Goal: Transaction & Acquisition: Book appointment/travel/reservation

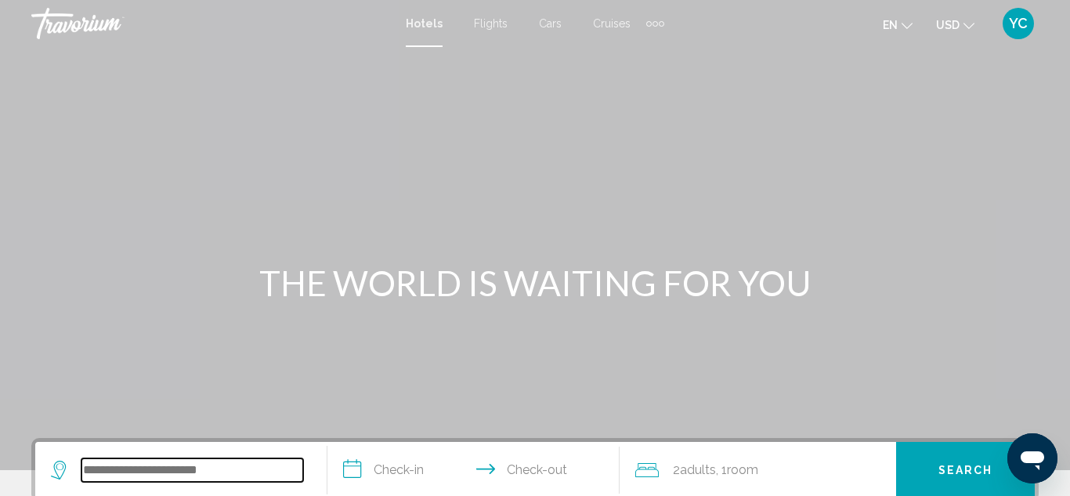
click at [108, 472] on input "Search widget" at bounding box center [192, 469] width 222 height 23
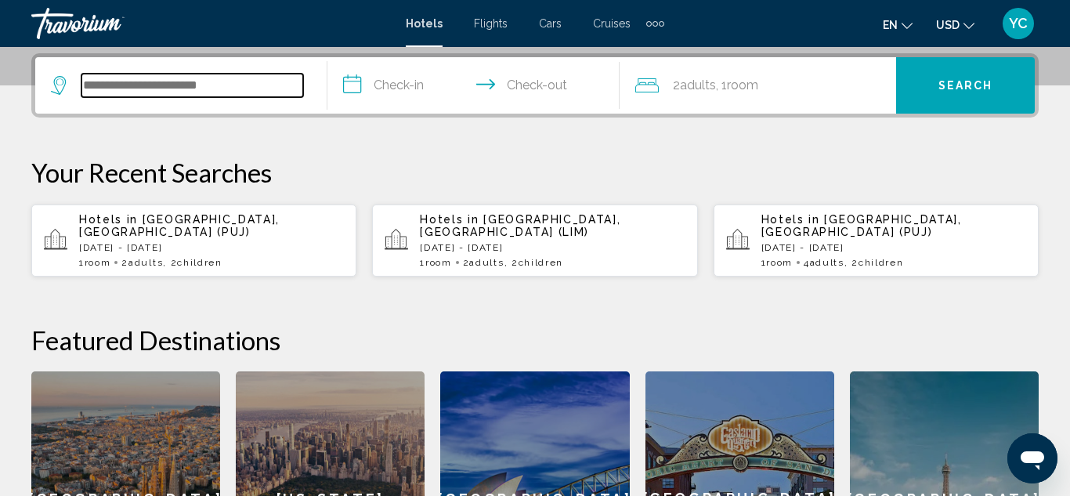
scroll to position [387, 0]
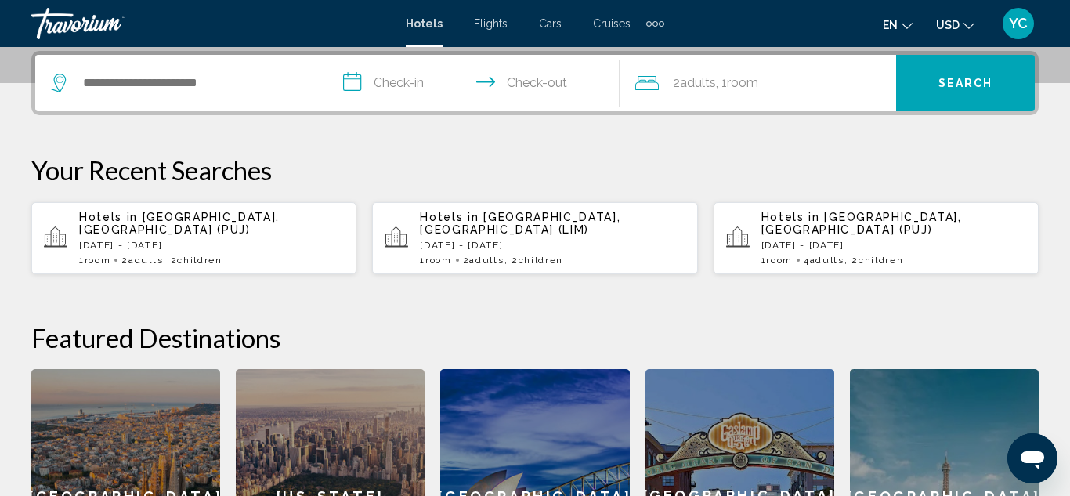
click at [194, 226] on p "Hotels in [GEOGRAPHIC_DATA], [GEOGRAPHIC_DATA] (PUJ)" at bounding box center [211, 223] width 265 height 25
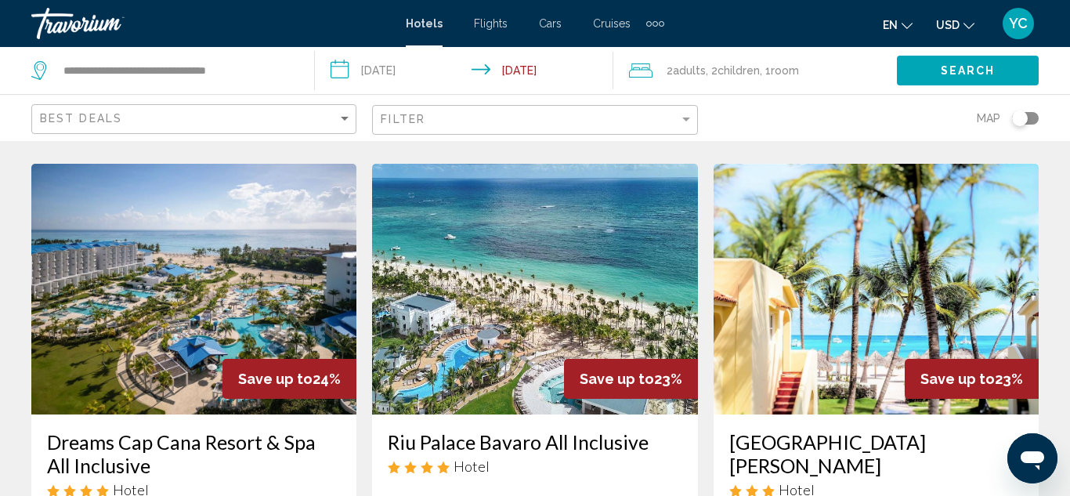
scroll to position [665, 0]
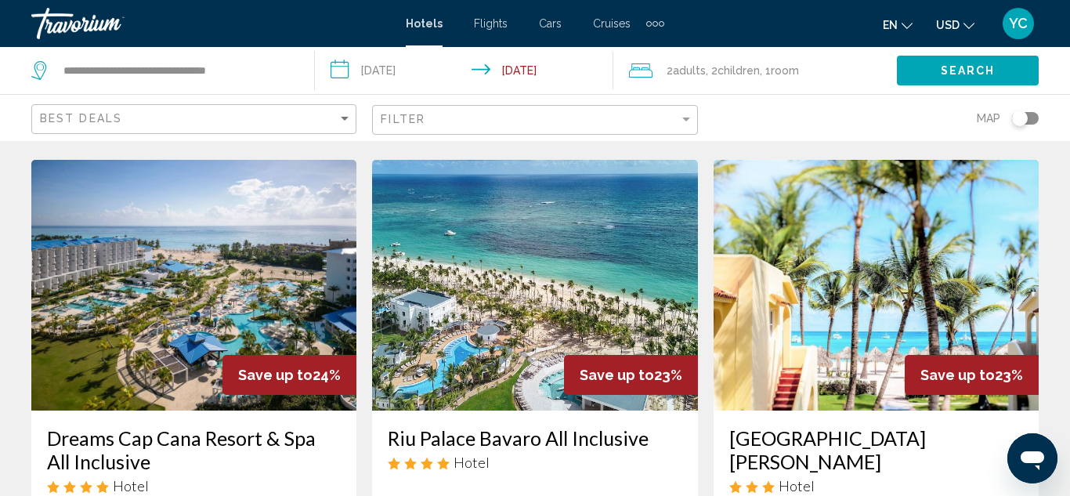
drag, startPoint x: 1069, startPoint y: 48, endPoint x: 1051, endPoint y: 173, distance: 126.6
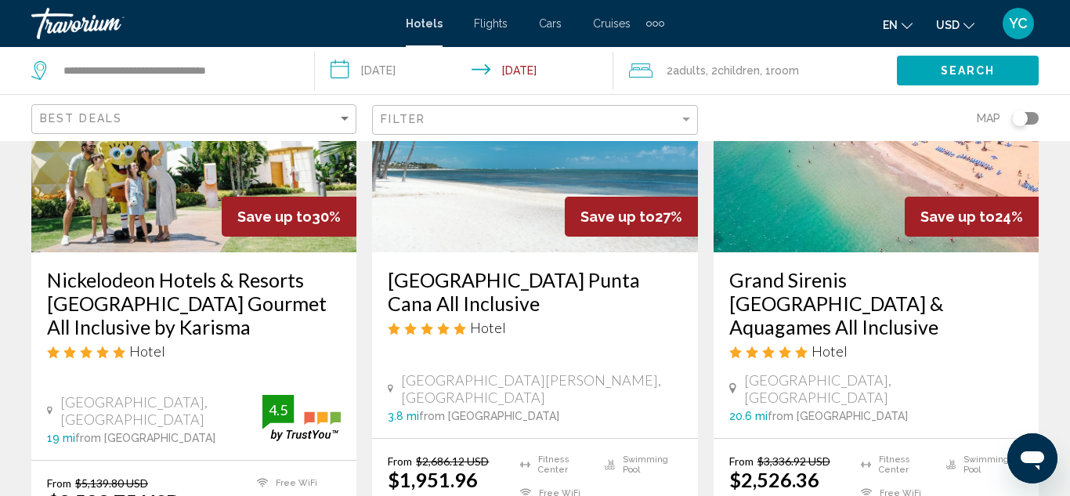
scroll to position [0, 0]
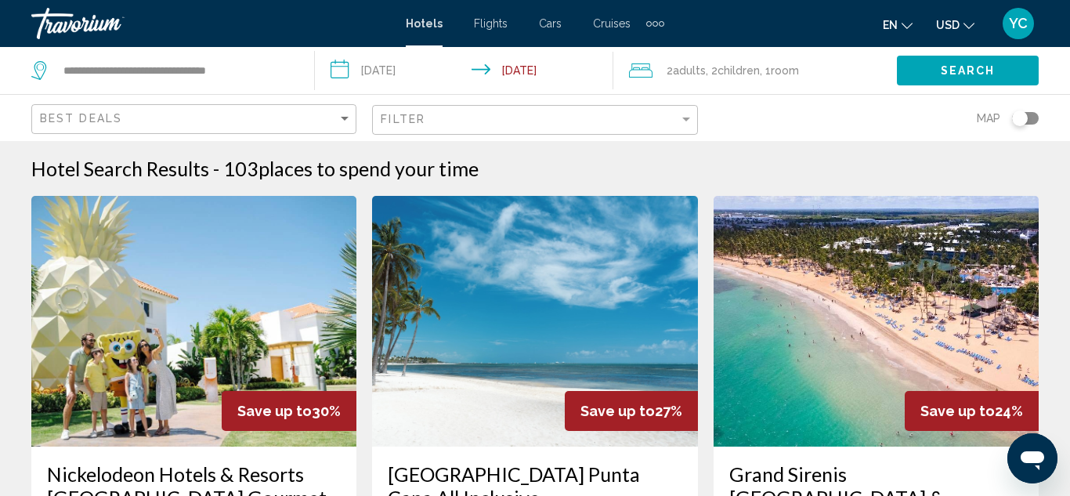
click at [843, 305] on img "Main content" at bounding box center [875, 321] width 325 height 251
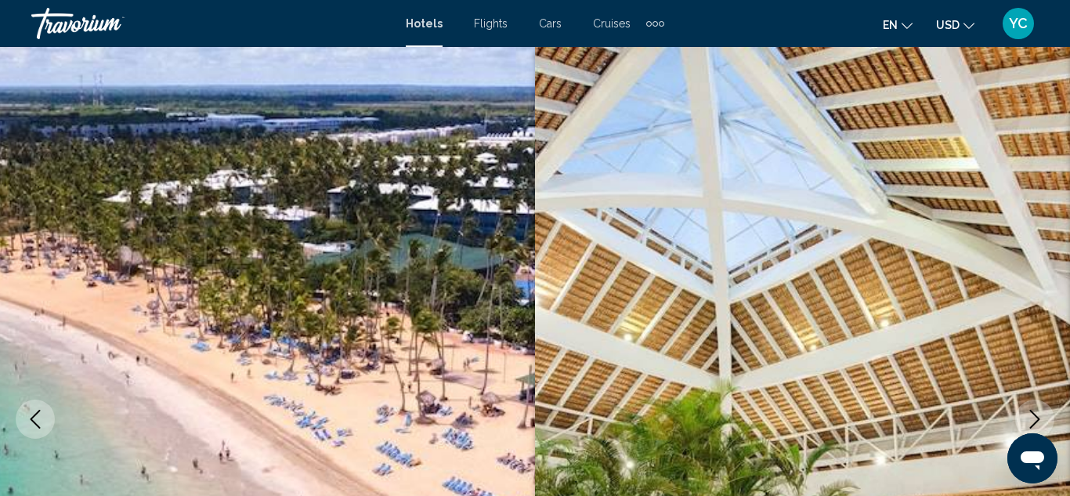
scroll to position [171, 0]
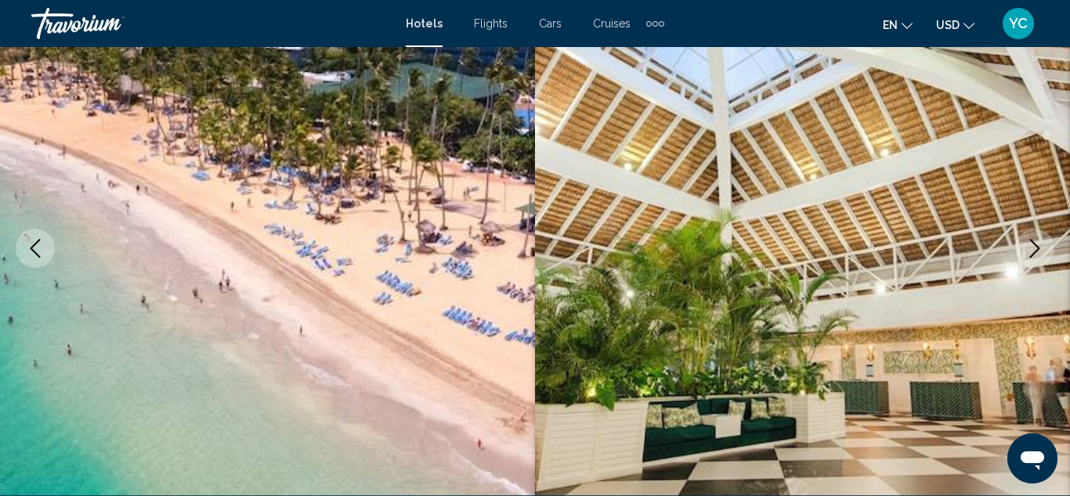
click at [909, 27] on icon "Change language" at bounding box center [906, 25] width 11 height 11
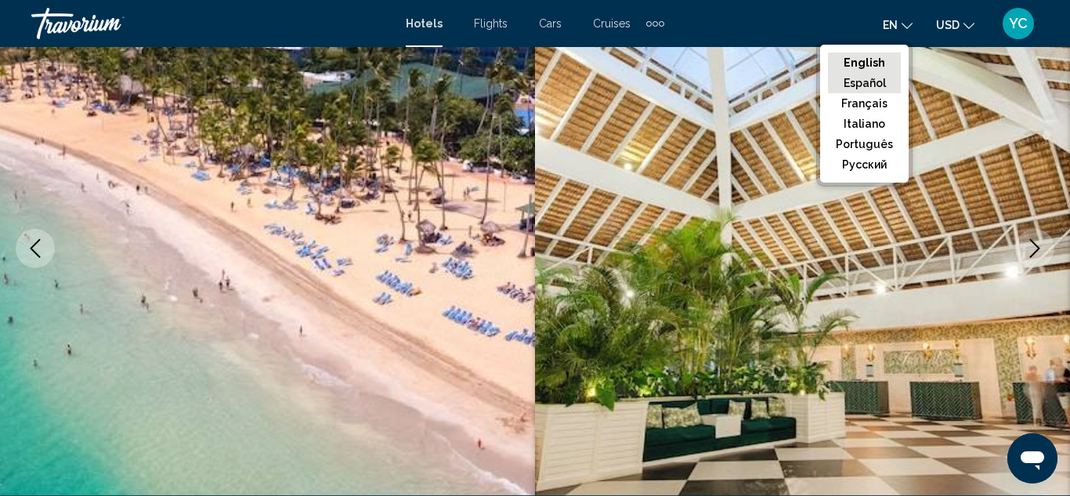
click at [872, 88] on button "Español" at bounding box center [864, 83] width 73 height 20
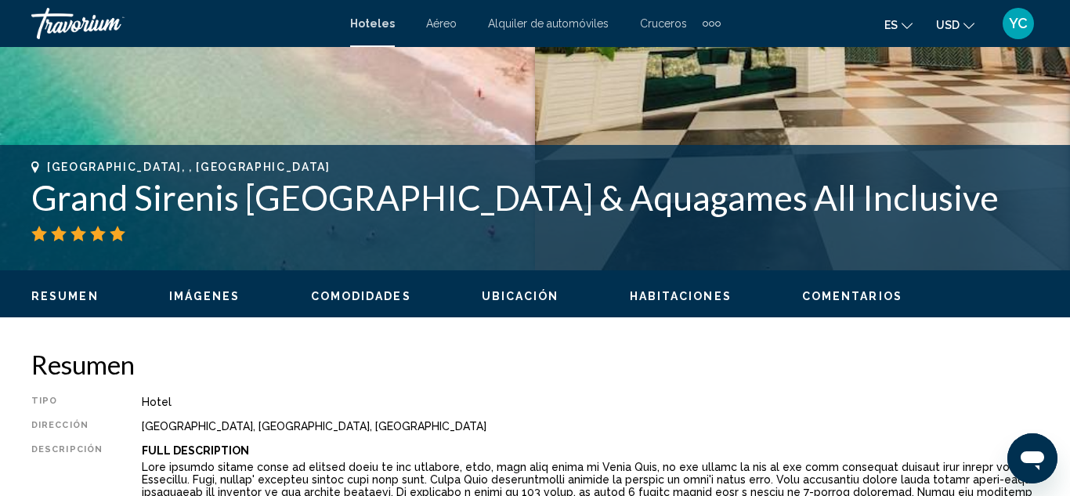
scroll to position [477, 0]
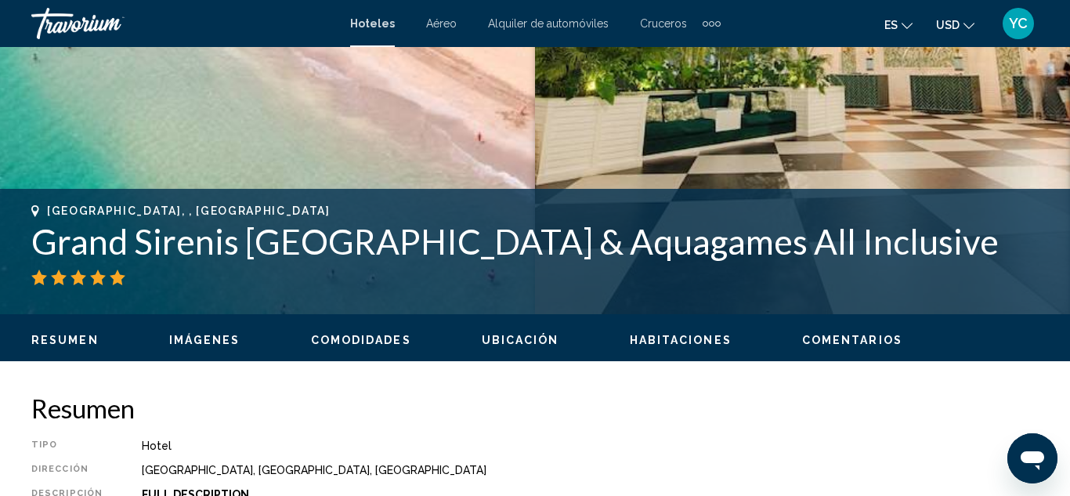
click at [225, 339] on span "Imágenes" at bounding box center [204, 340] width 71 height 13
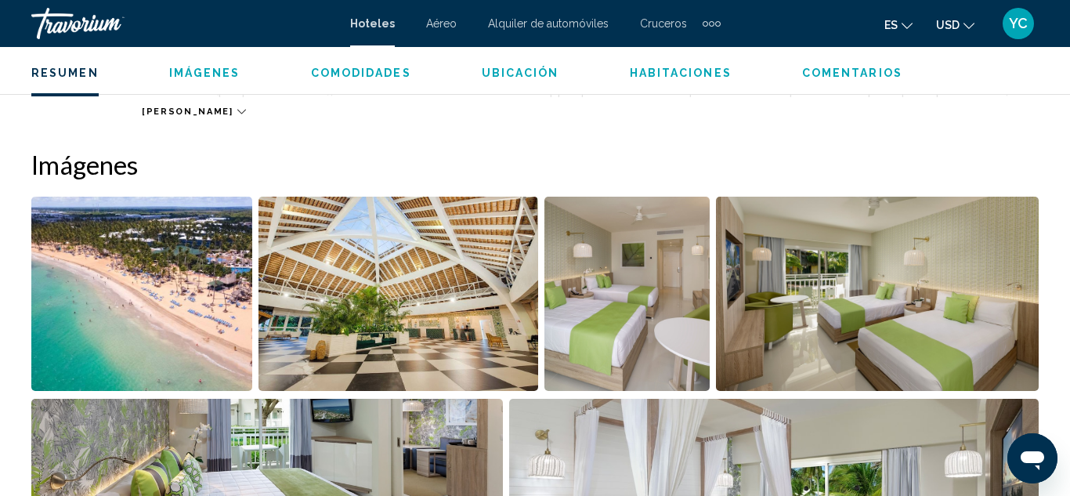
scroll to position [1039, 0]
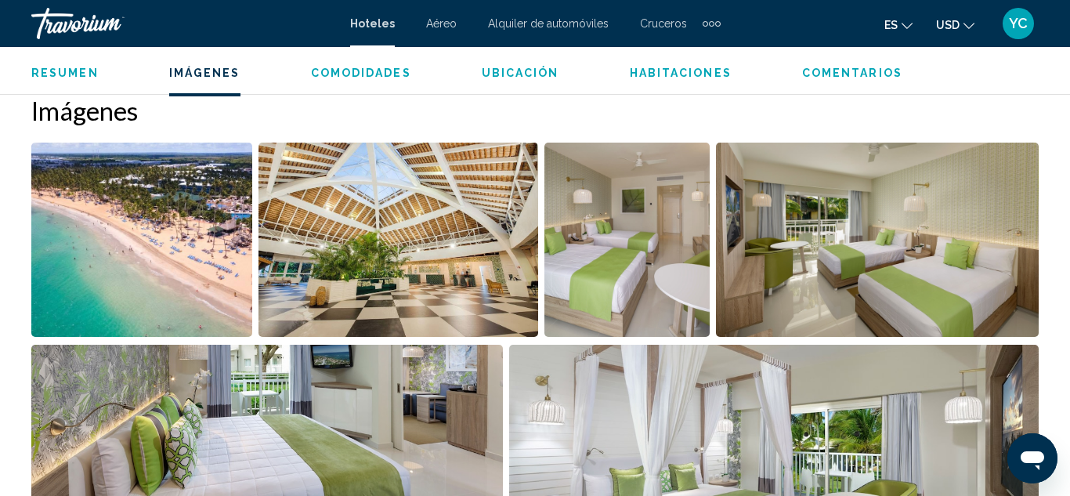
click at [180, 240] on img "Open full-screen image slider" at bounding box center [141, 240] width 221 height 194
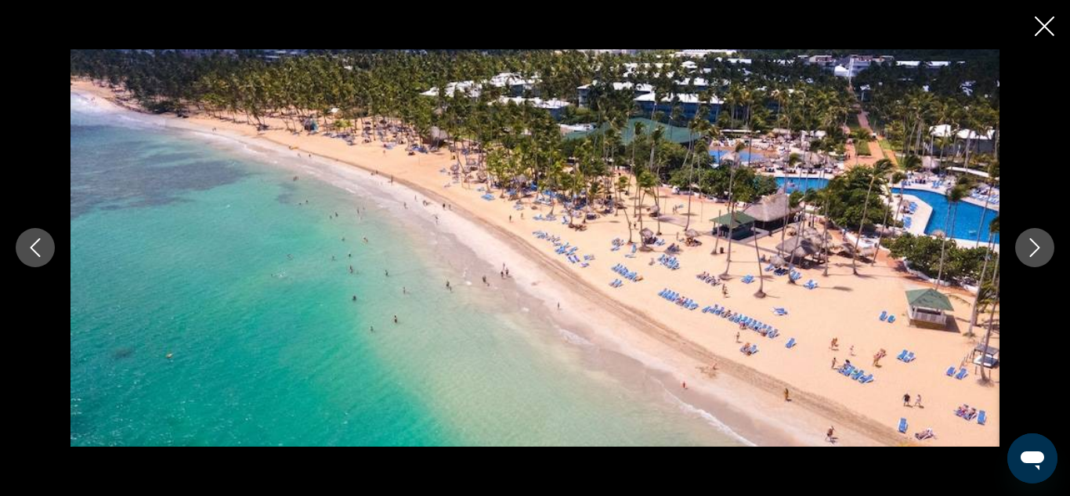
click at [1044, 250] on button "Next image" at bounding box center [1034, 247] width 39 height 39
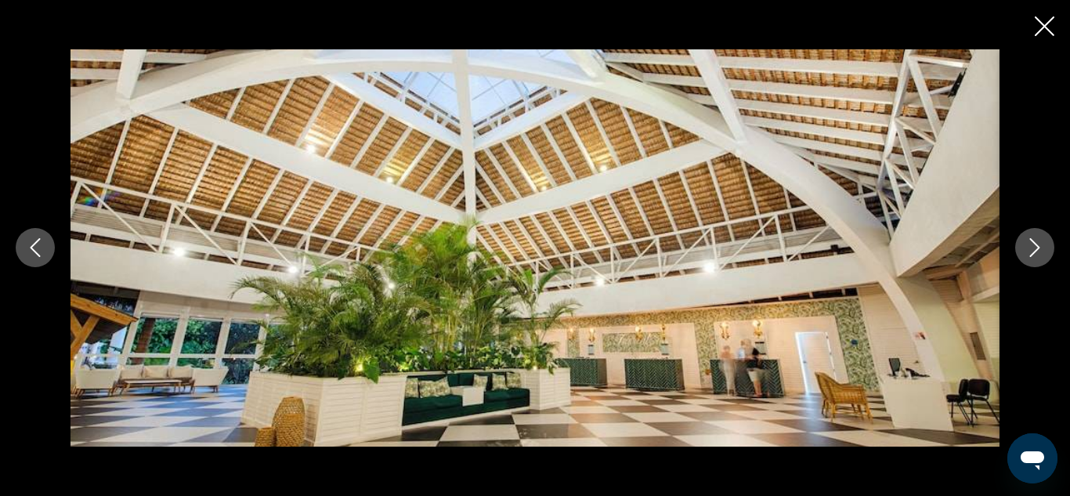
click at [1044, 250] on button "Next image" at bounding box center [1034, 247] width 39 height 39
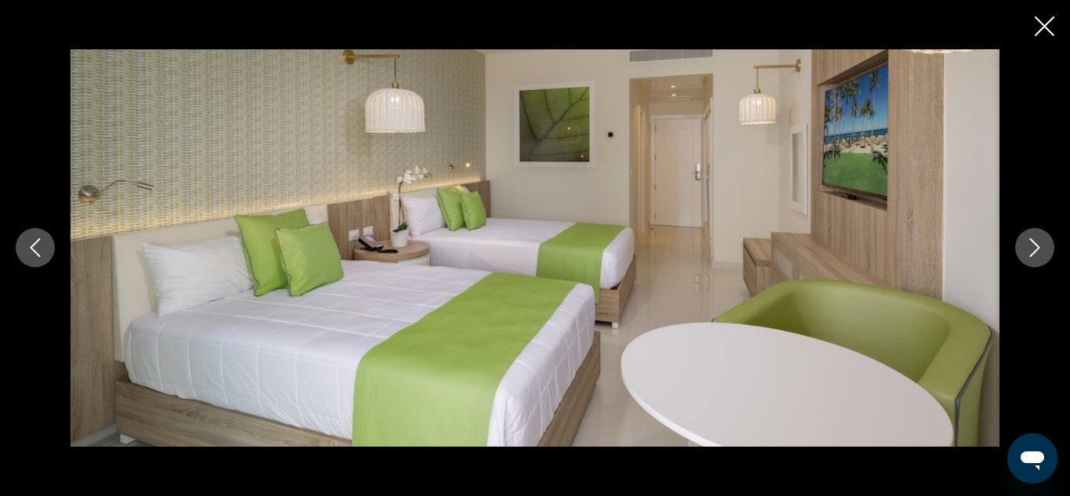
click at [1044, 250] on button "Next image" at bounding box center [1034, 247] width 39 height 39
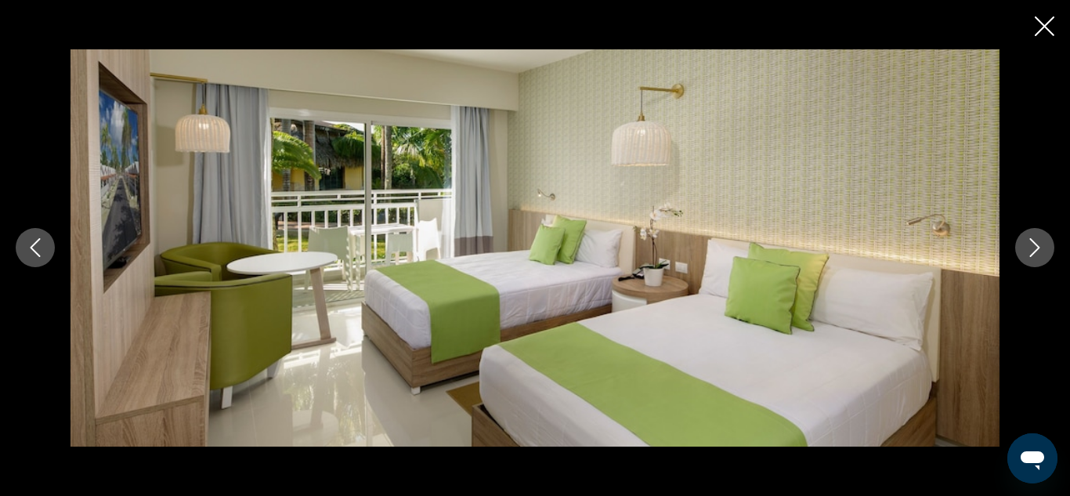
click at [1044, 250] on button "Next image" at bounding box center [1034, 247] width 39 height 39
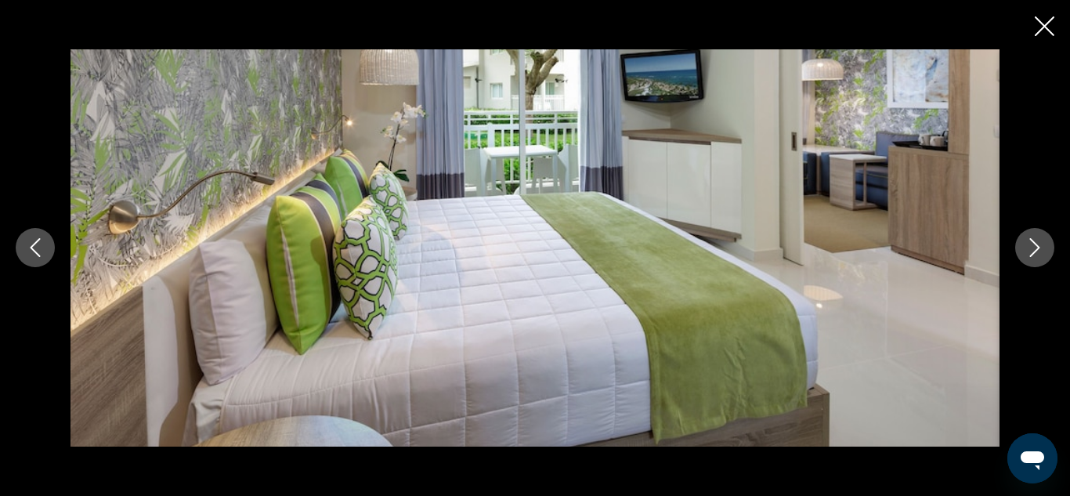
click at [1044, 250] on button "Next image" at bounding box center [1034, 247] width 39 height 39
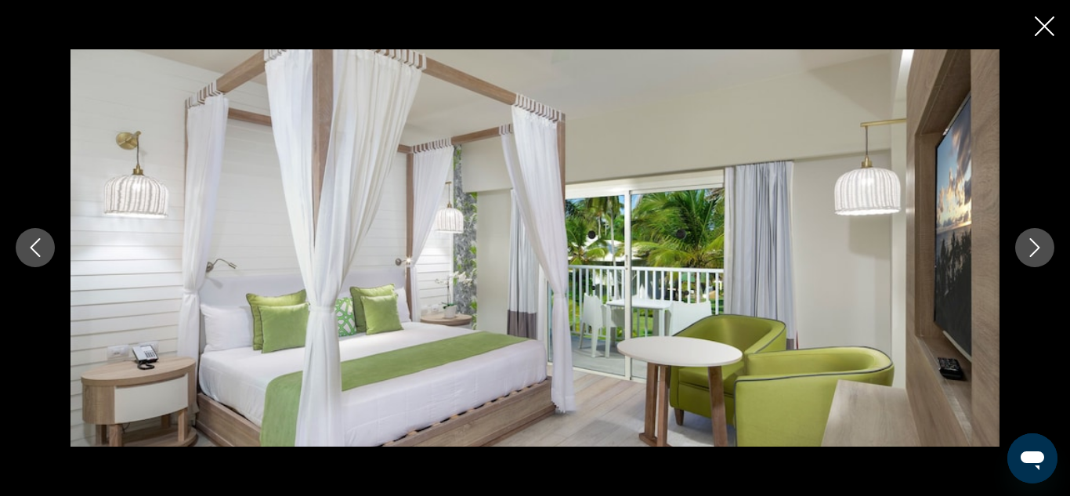
click at [1044, 250] on button "Next image" at bounding box center [1034, 247] width 39 height 39
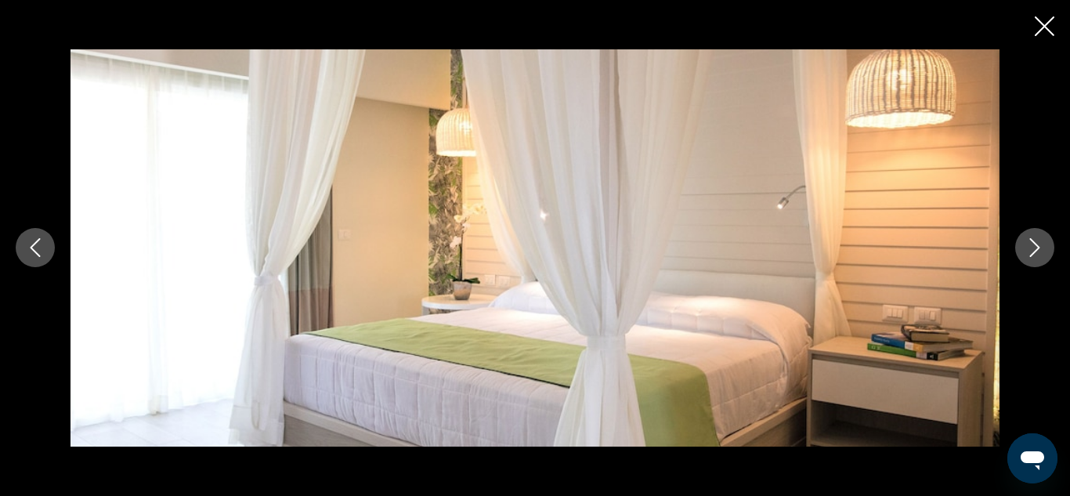
click at [1044, 250] on button "Next image" at bounding box center [1034, 247] width 39 height 39
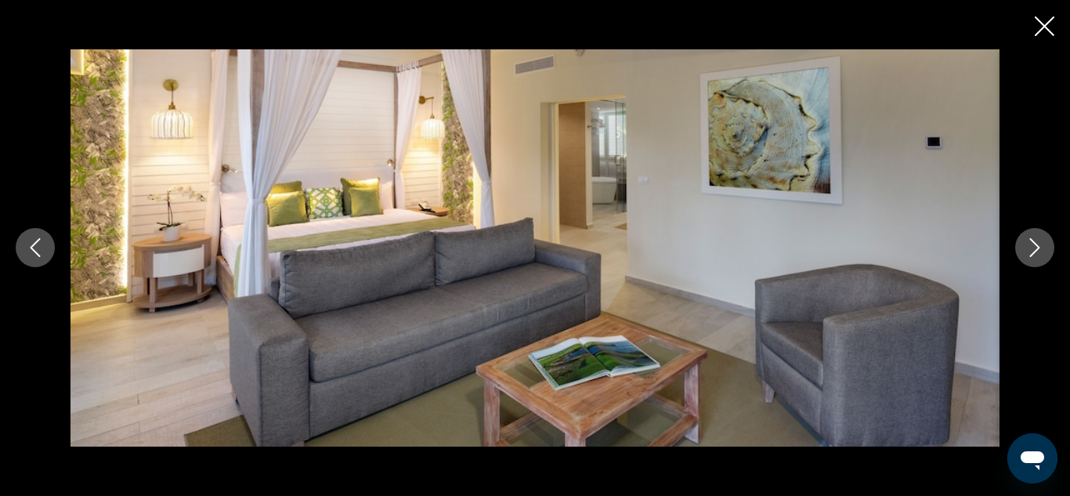
click at [1044, 250] on button "Next image" at bounding box center [1034, 247] width 39 height 39
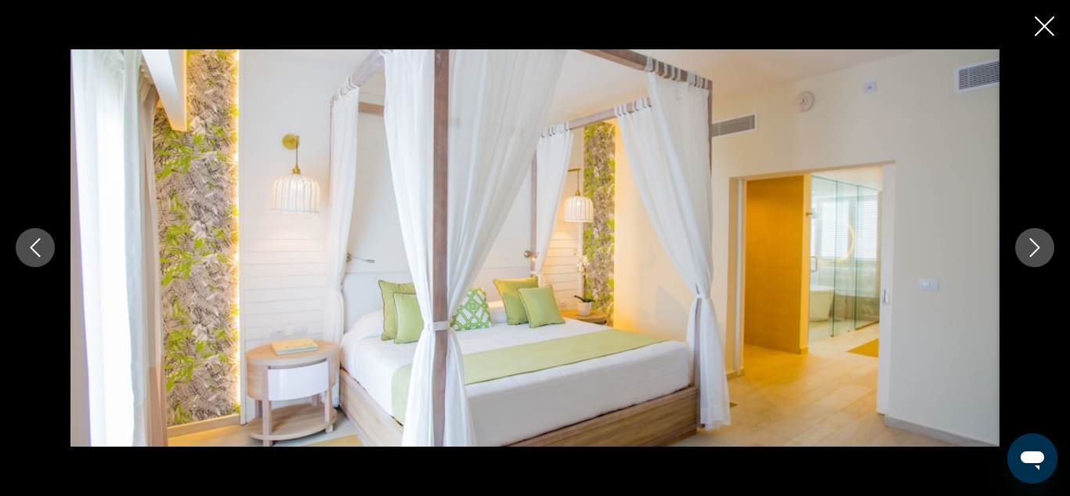
click at [1044, 250] on button "Next image" at bounding box center [1034, 247] width 39 height 39
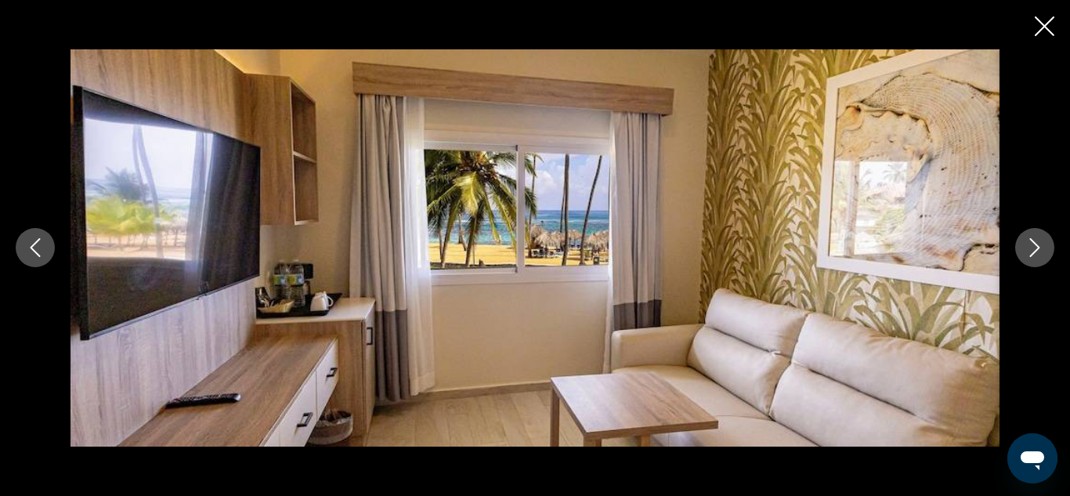
click at [1044, 250] on button "Next image" at bounding box center [1034, 247] width 39 height 39
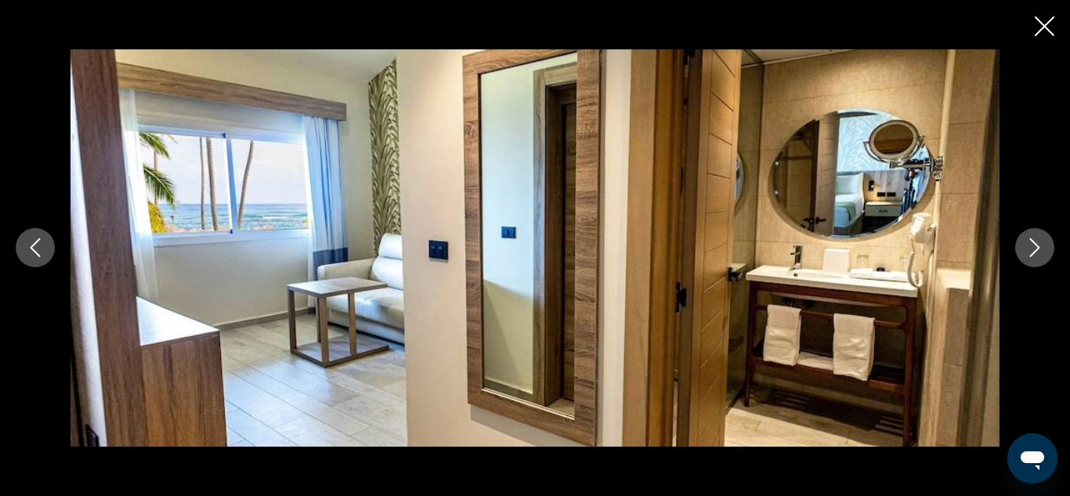
click at [1044, 250] on button "Next image" at bounding box center [1034, 247] width 39 height 39
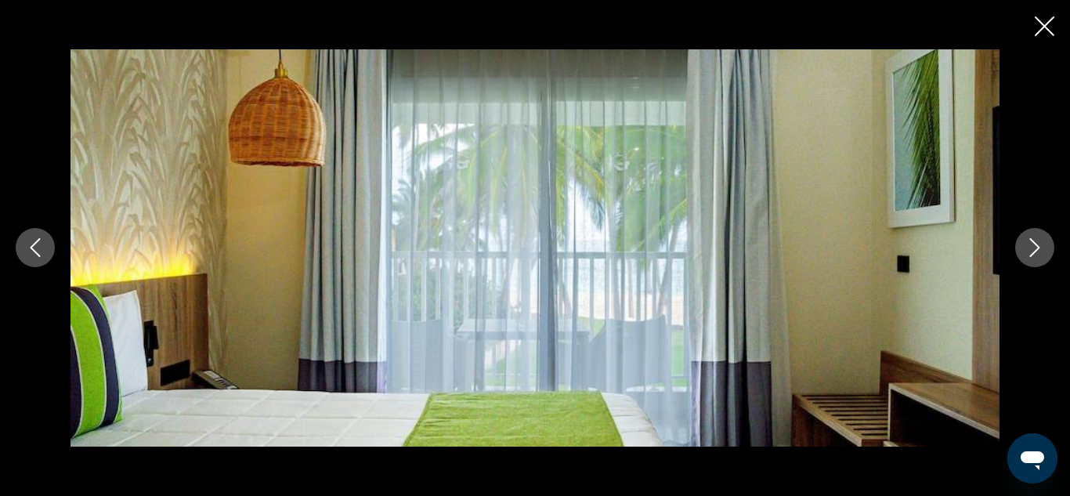
click at [1044, 250] on button "Next image" at bounding box center [1034, 247] width 39 height 39
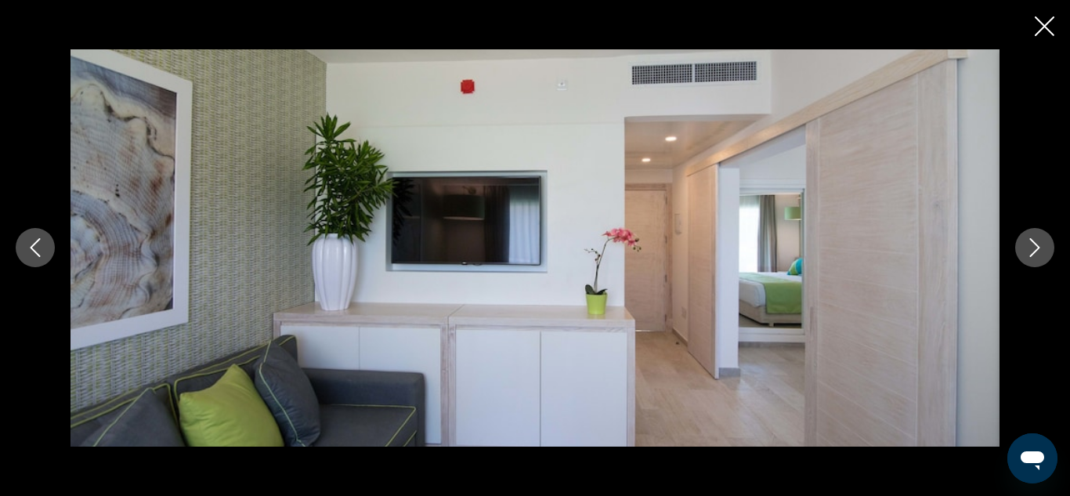
click at [1044, 250] on button "Next image" at bounding box center [1034, 247] width 39 height 39
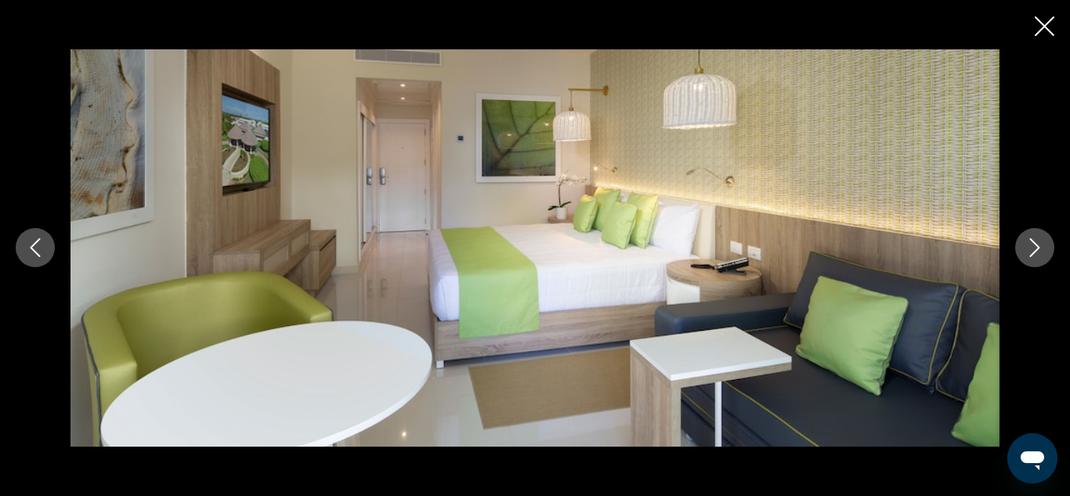
click at [1044, 250] on button "Next image" at bounding box center [1034, 247] width 39 height 39
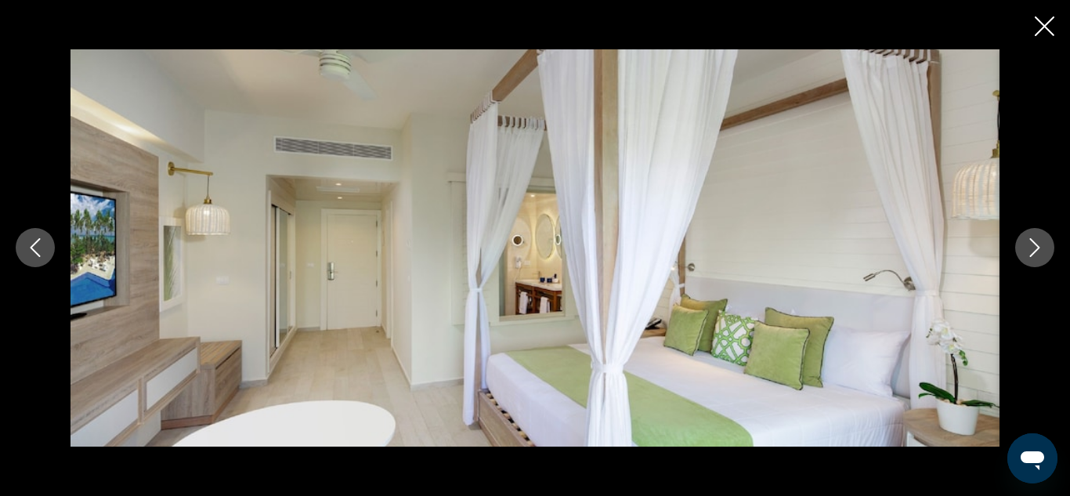
click at [1044, 250] on button "Next image" at bounding box center [1034, 247] width 39 height 39
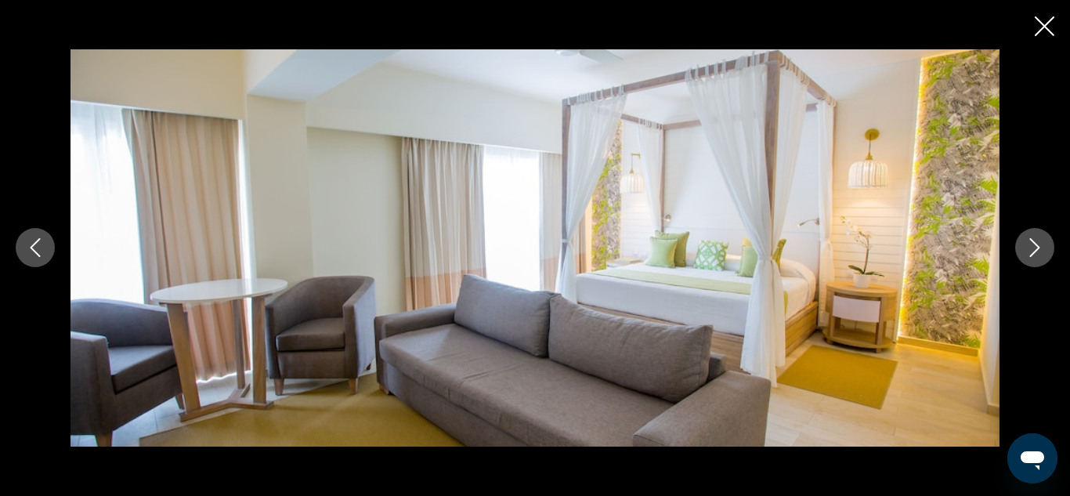
click at [1044, 250] on button "Next image" at bounding box center [1034, 247] width 39 height 39
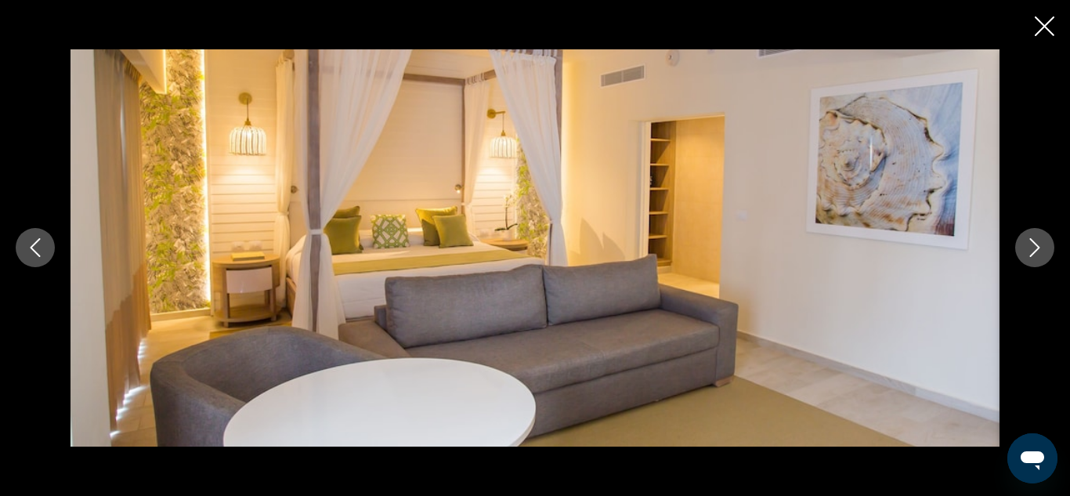
click at [1044, 250] on button "Next image" at bounding box center [1034, 247] width 39 height 39
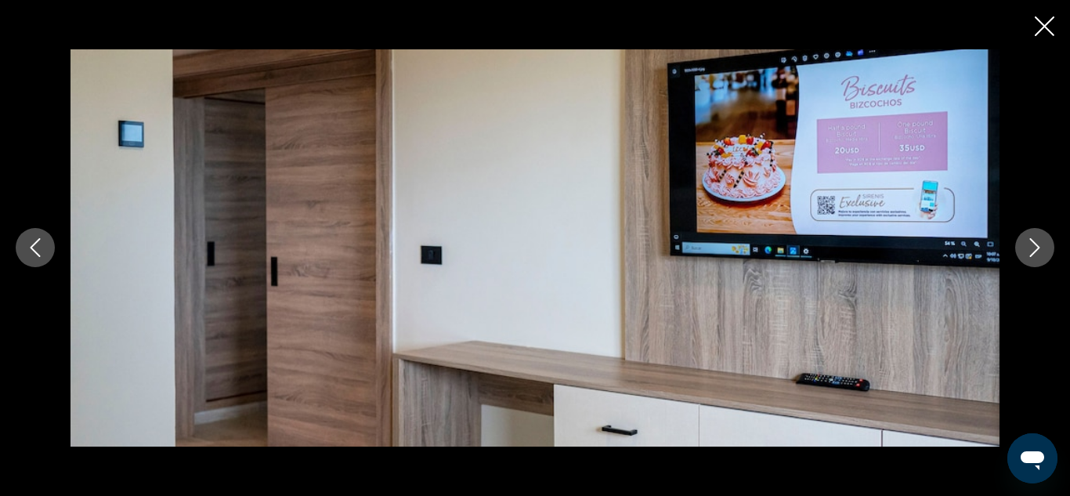
click at [1044, 250] on button "Next image" at bounding box center [1034, 247] width 39 height 39
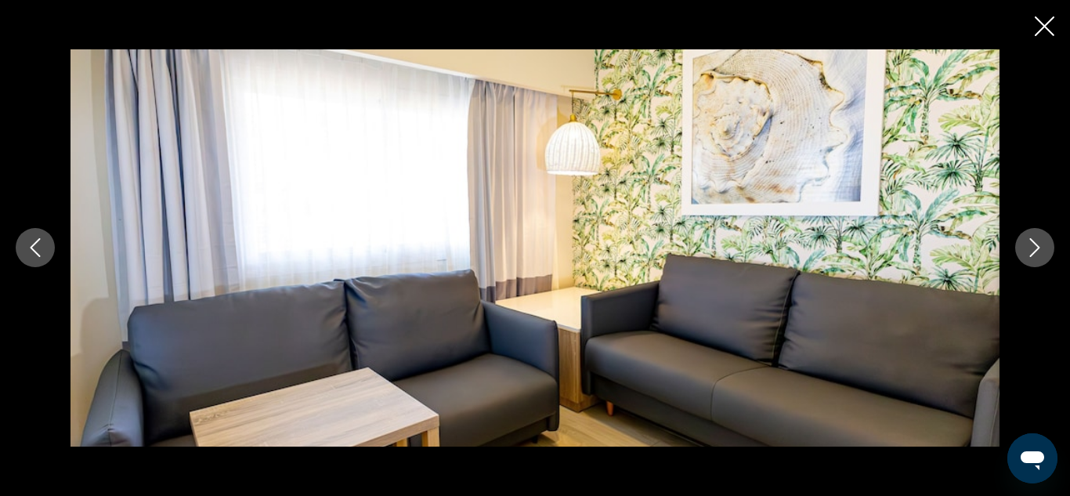
click at [1044, 250] on button "Next image" at bounding box center [1034, 247] width 39 height 39
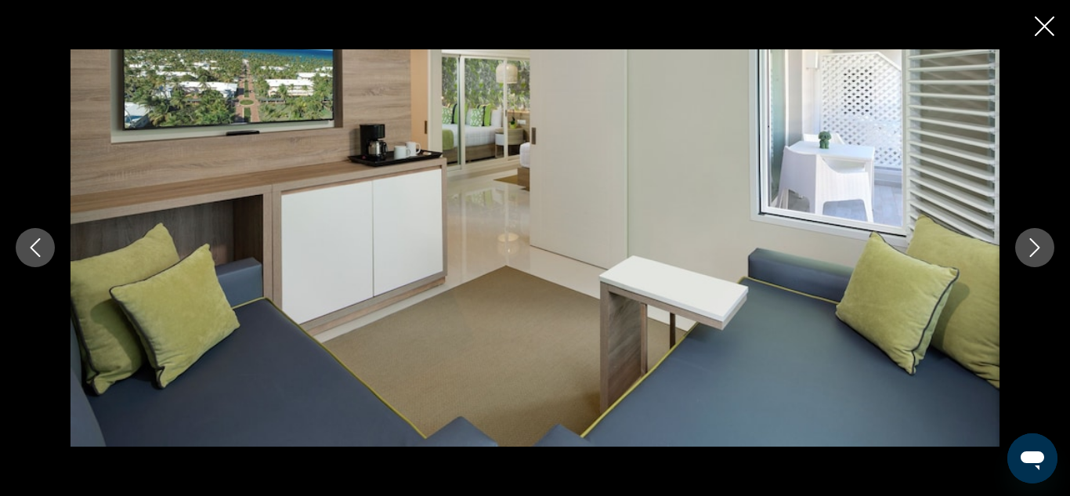
click at [1044, 250] on button "Next image" at bounding box center [1034, 247] width 39 height 39
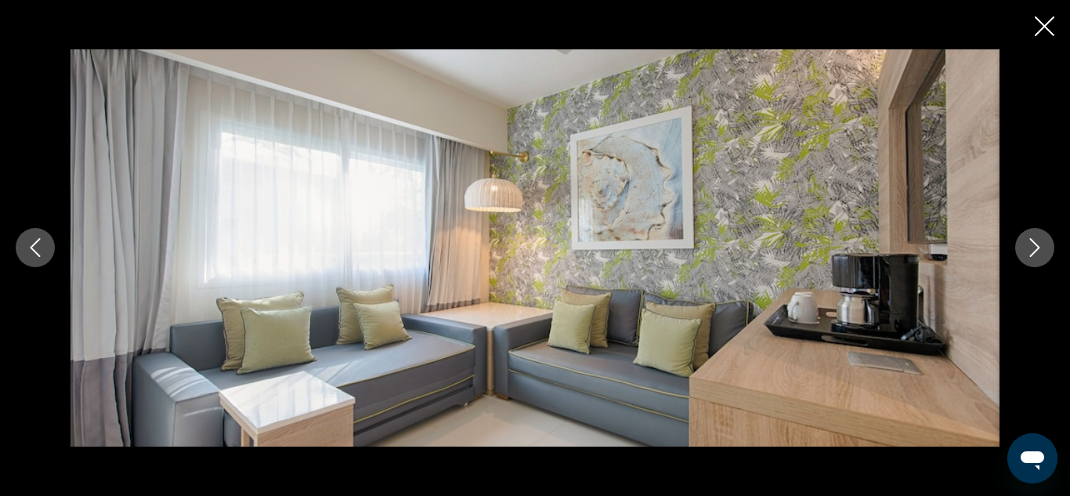
click at [1044, 250] on button "Next image" at bounding box center [1034, 247] width 39 height 39
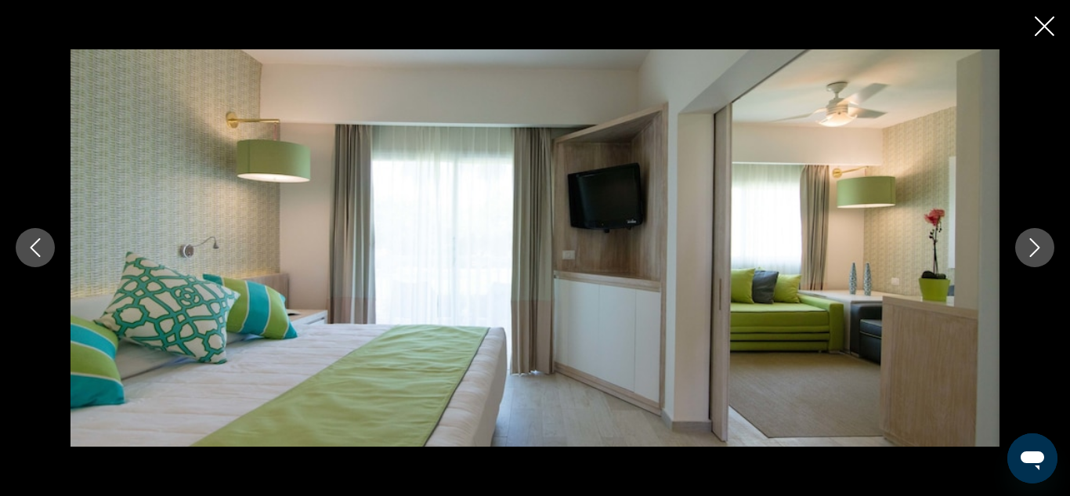
click at [1044, 250] on button "Next image" at bounding box center [1034, 247] width 39 height 39
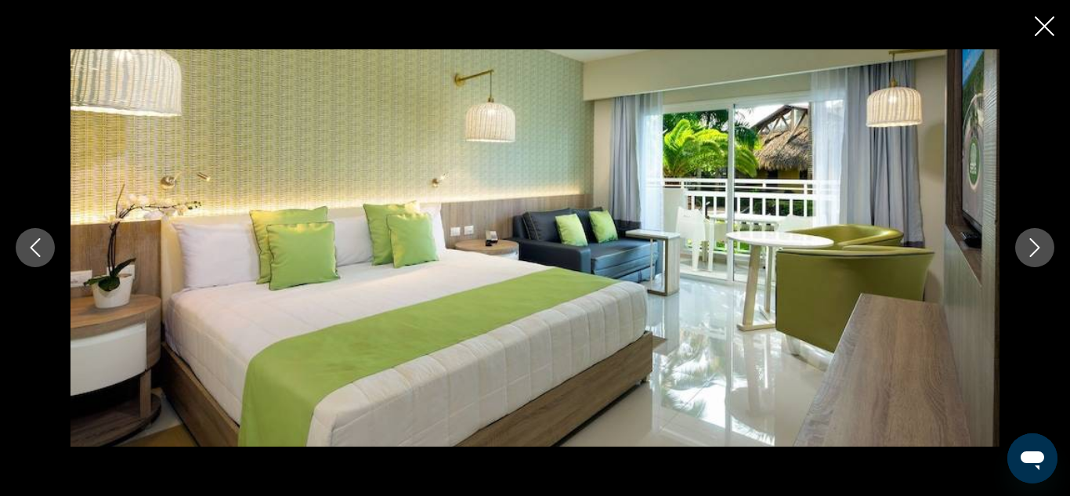
click at [1044, 250] on button "Next image" at bounding box center [1034, 247] width 39 height 39
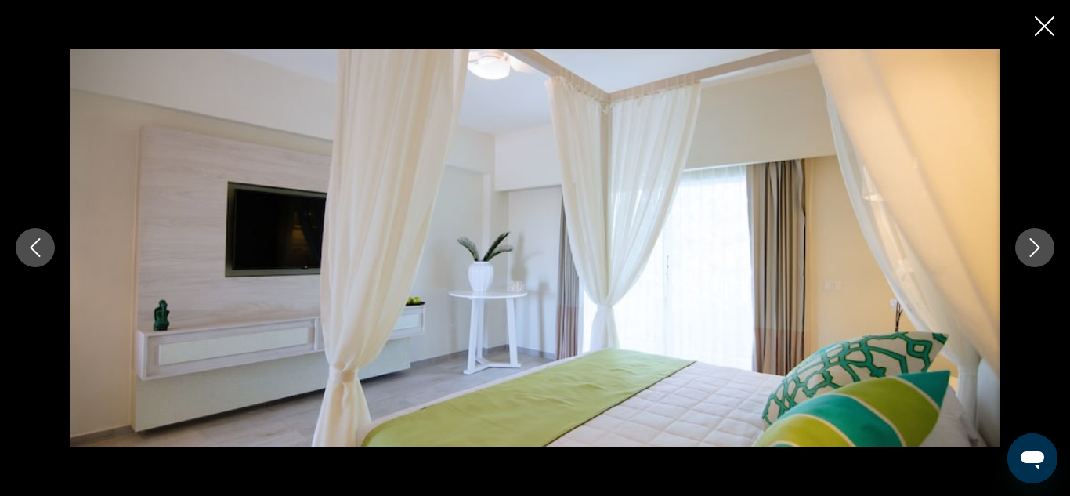
click at [1044, 250] on button "Next image" at bounding box center [1034, 247] width 39 height 39
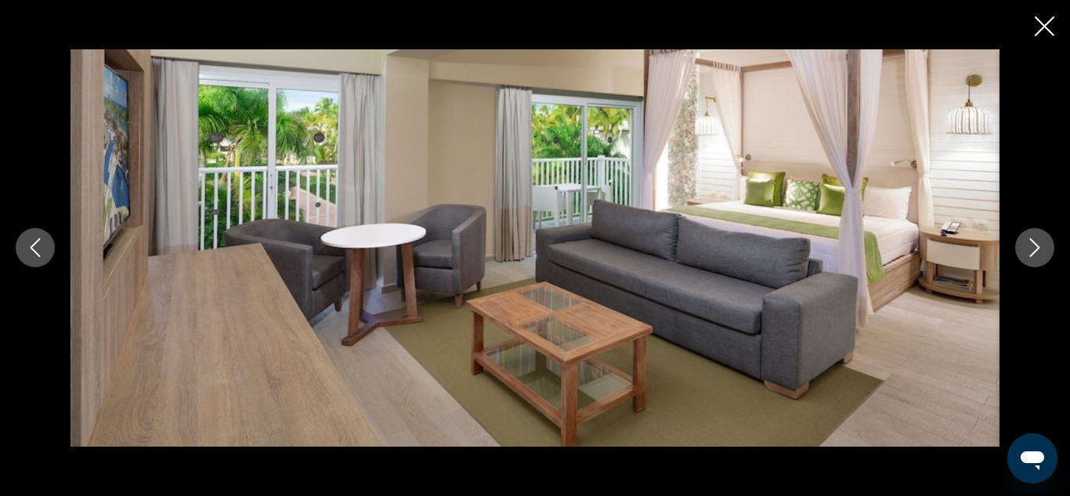
click at [1044, 250] on button "Next image" at bounding box center [1034, 247] width 39 height 39
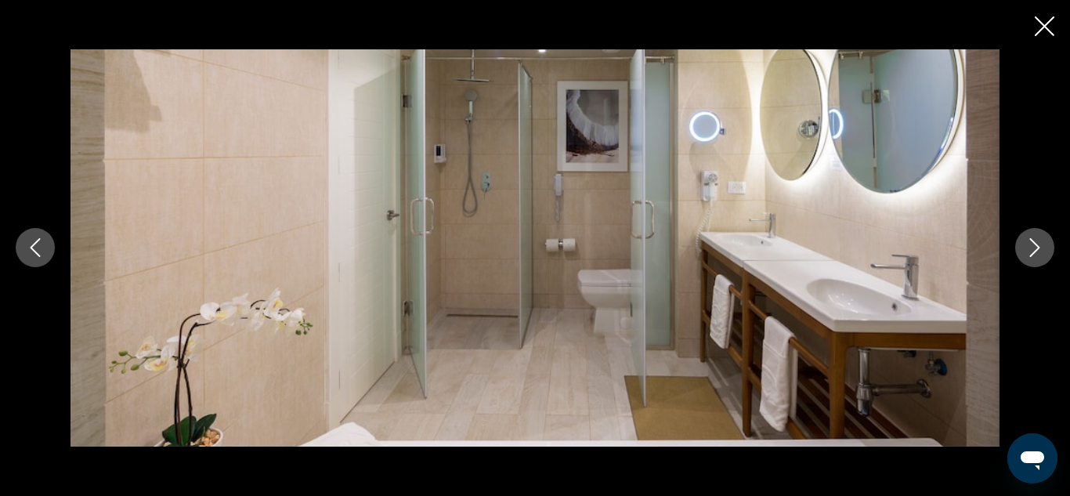
click at [1042, 252] on icon "Next image" at bounding box center [1034, 247] width 19 height 19
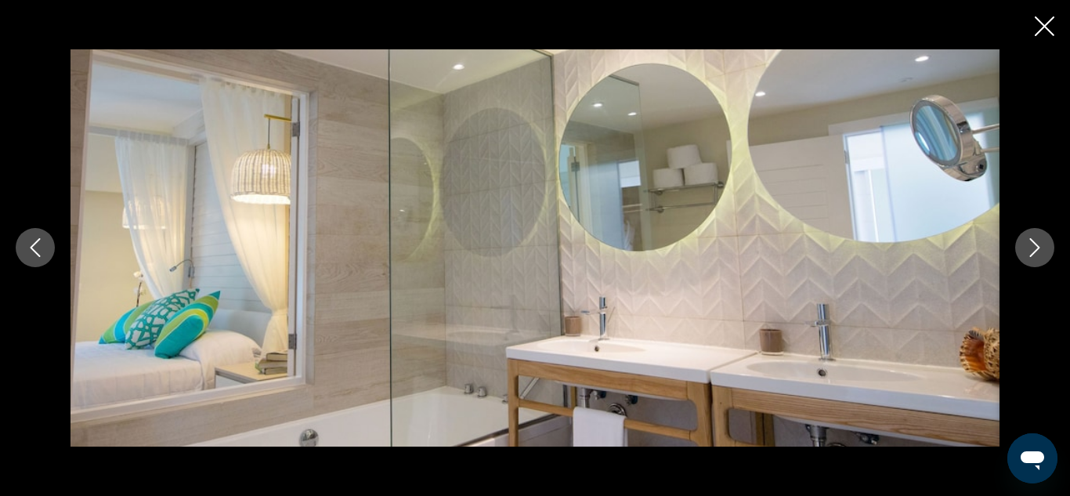
click at [1042, 252] on icon "Next image" at bounding box center [1034, 247] width 19 height 19
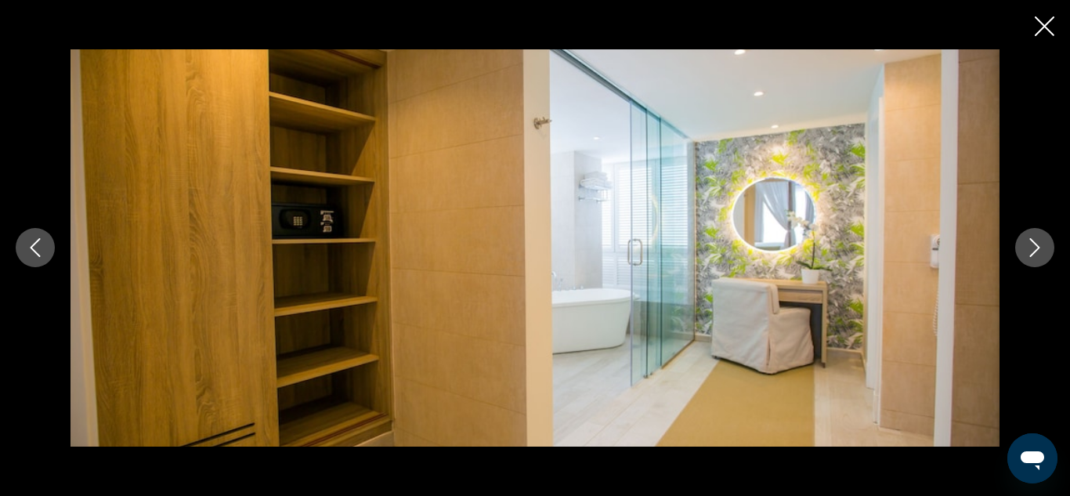
click at [1042, 252] on icon "Next image" at bounding box center [1034, 247] width 19 height 19
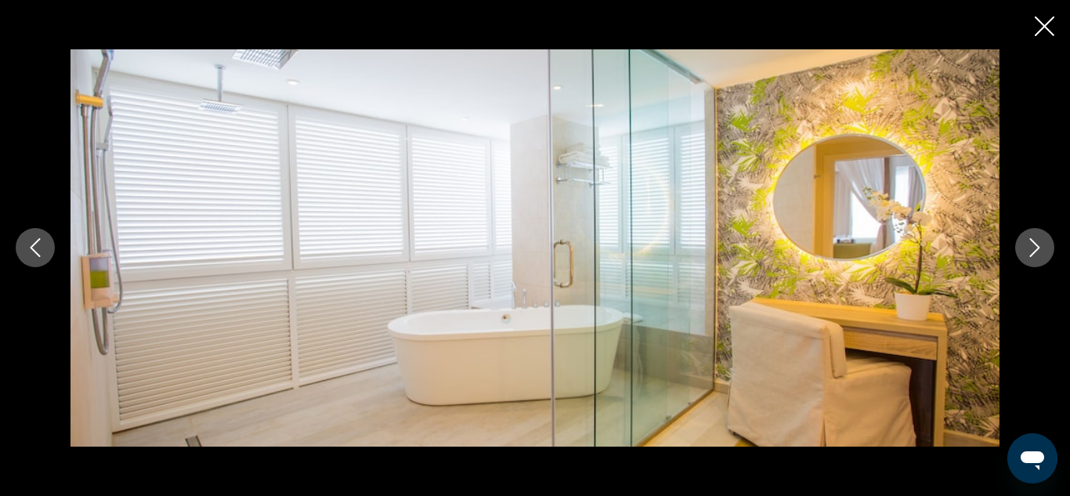
click at [1042, 252] on icon "Next image" at bounding box center [1034, 247] width 19 height 19
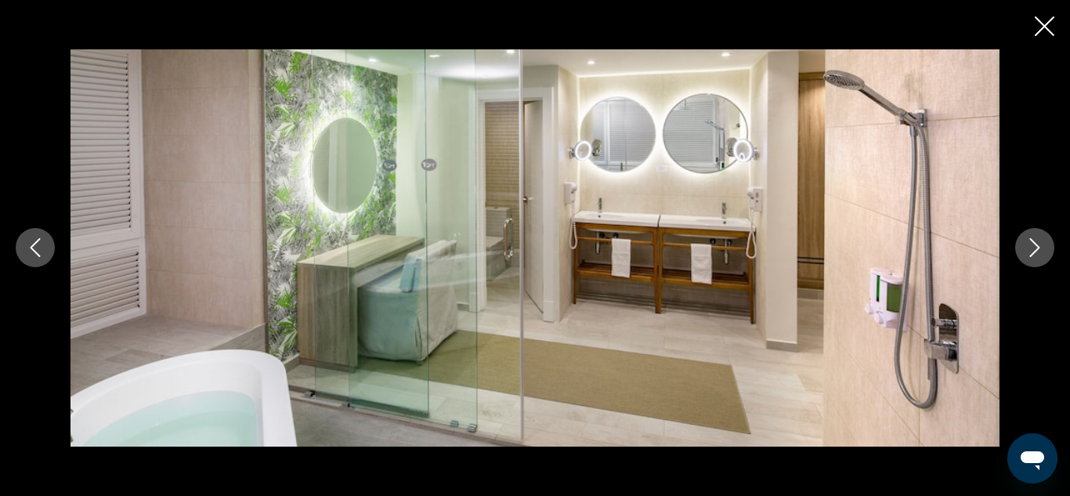
click at [1042, 252] on icon "Next image" at bounding box center [1034, 247] width 19 height 19
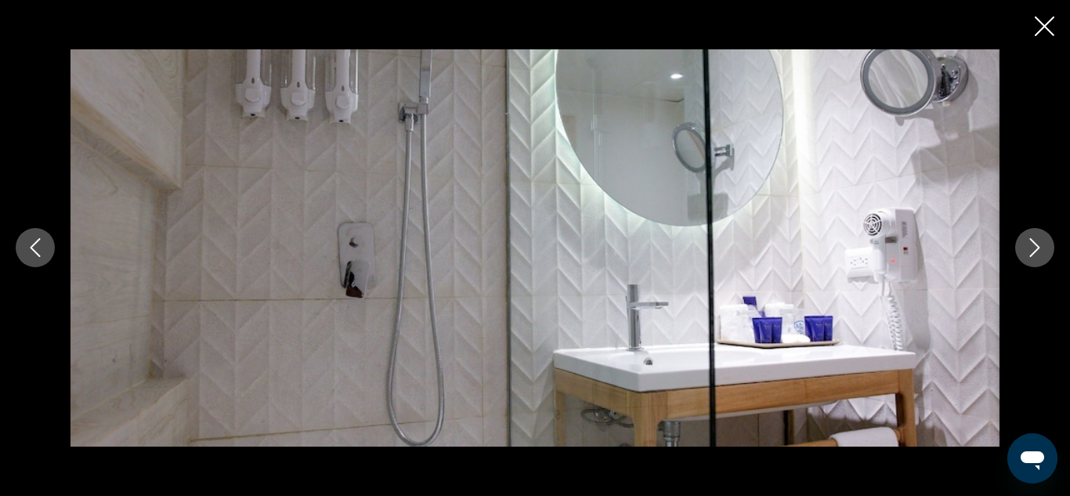
click at [1042, 252] on icon "Next image" at bounding box center [1034, 247] width 19 height 19
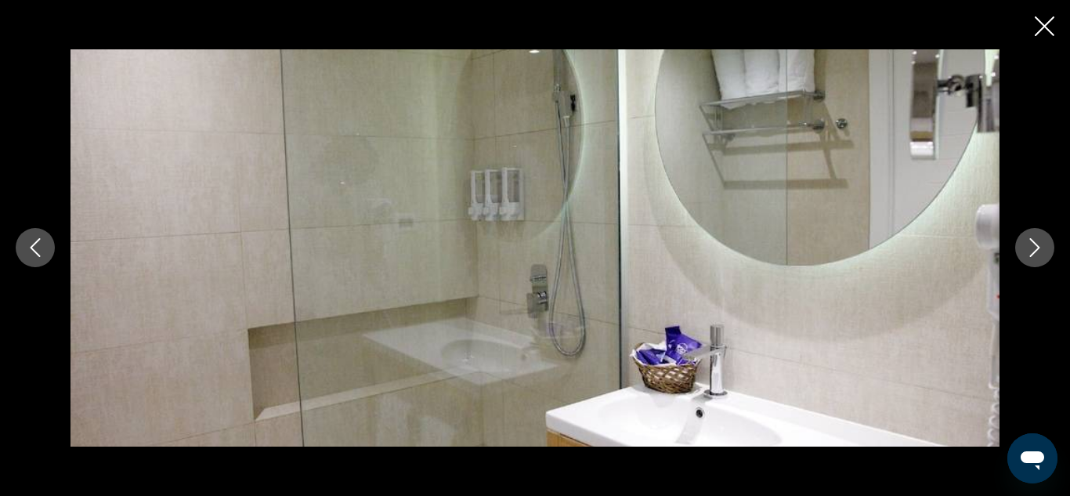
click at [1042, 252] on icon "Next image" at bounding box center [1034, 247] width 19 height 19
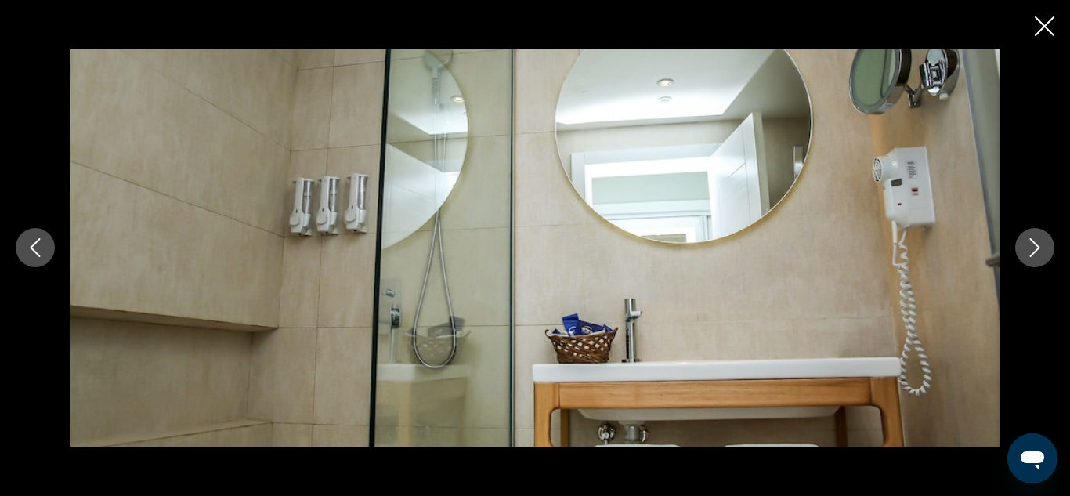
click at [1042, 252] on icon "Next image" at bounding box center [1034, 247] width 19 height 19
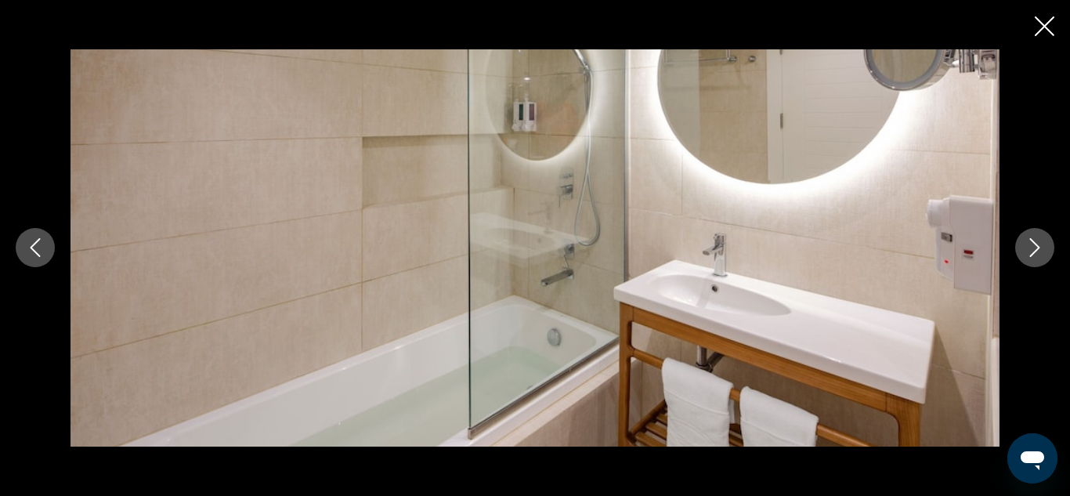
click at [1042, 252] on icon "Next image" at bounding box center [1034, 247] width 19 height 19
